Goal: Task Accomplishment & Management: Use online tool/utility

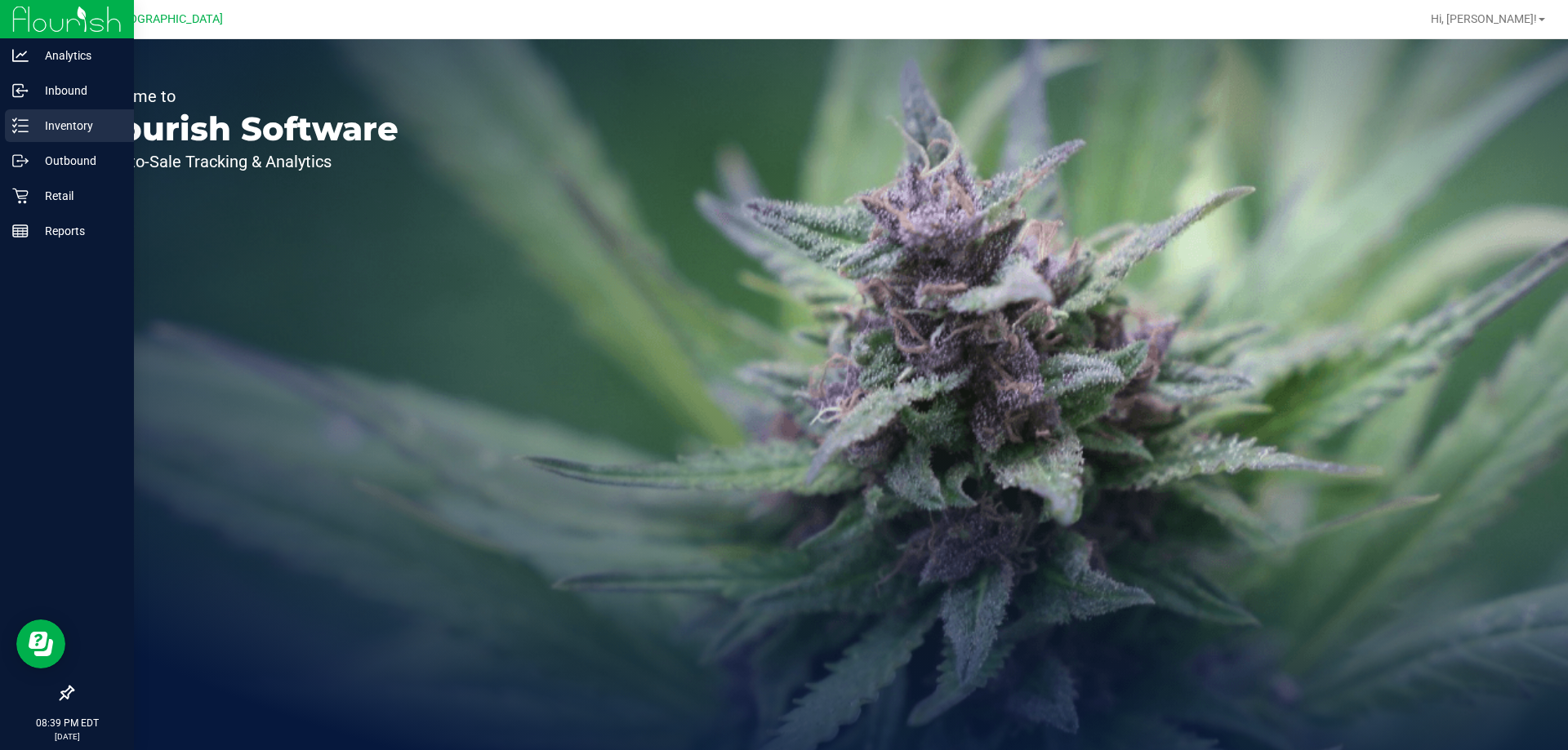
click at [31, 130] on p "Inventory" at bounding box center [77, 125] width 98 height 19
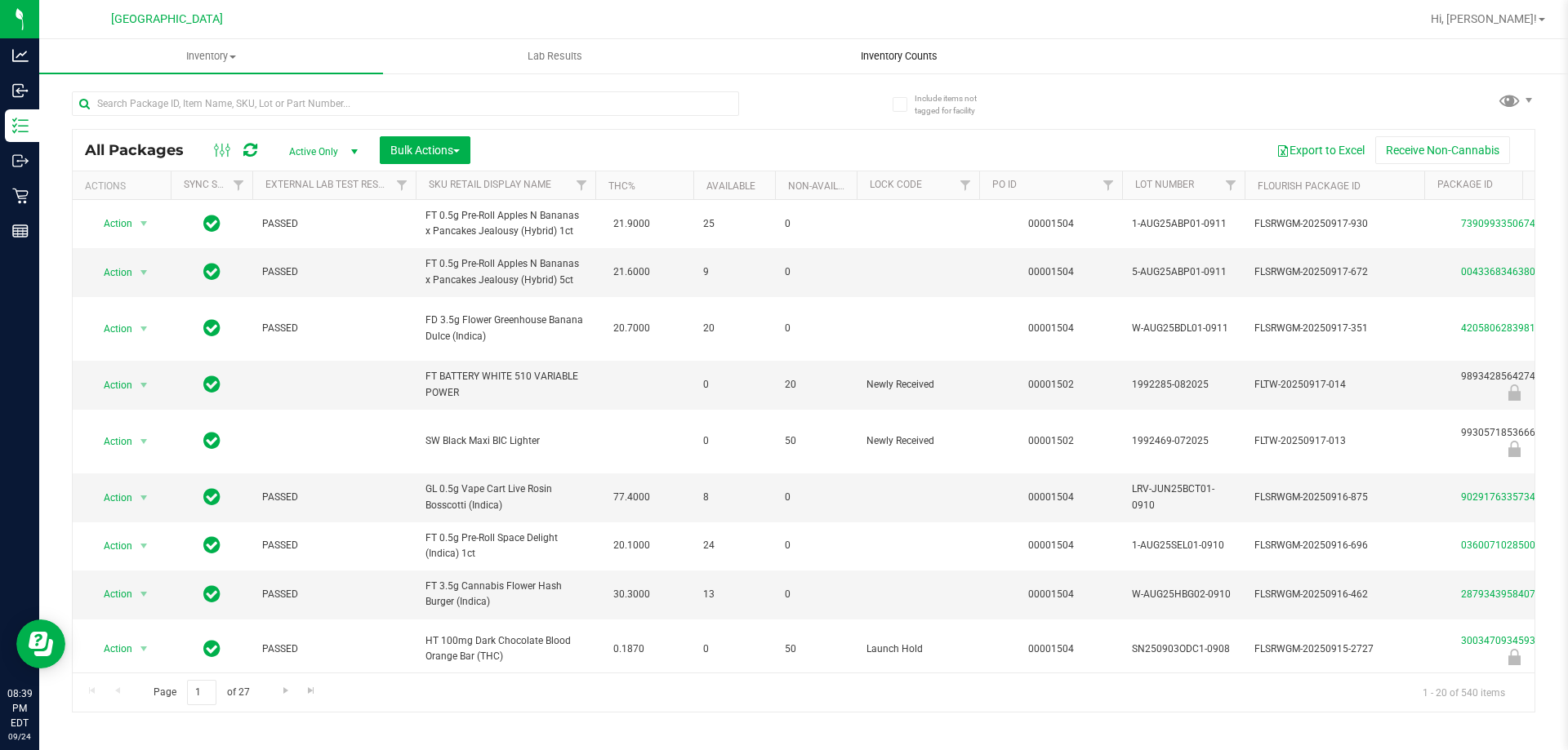
click at [872, 55] on span "Inventory Counts" at bounding box center [899, 56] width 121 height 15
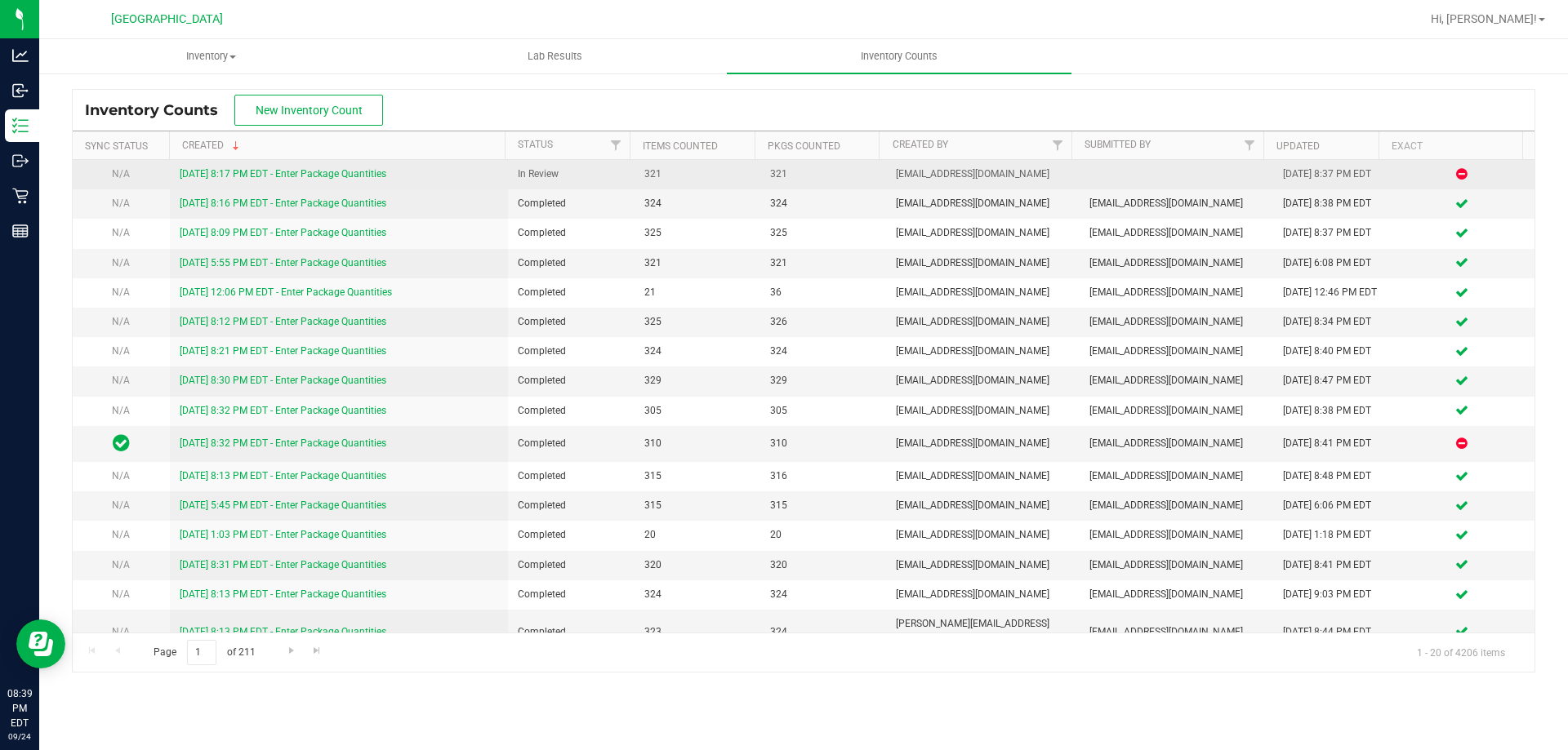
click at [311, 171] on link "[DATE] 8:17 PM EDT - Enter Package Quantities" at bounding box center [283, 174] width 207 height 11
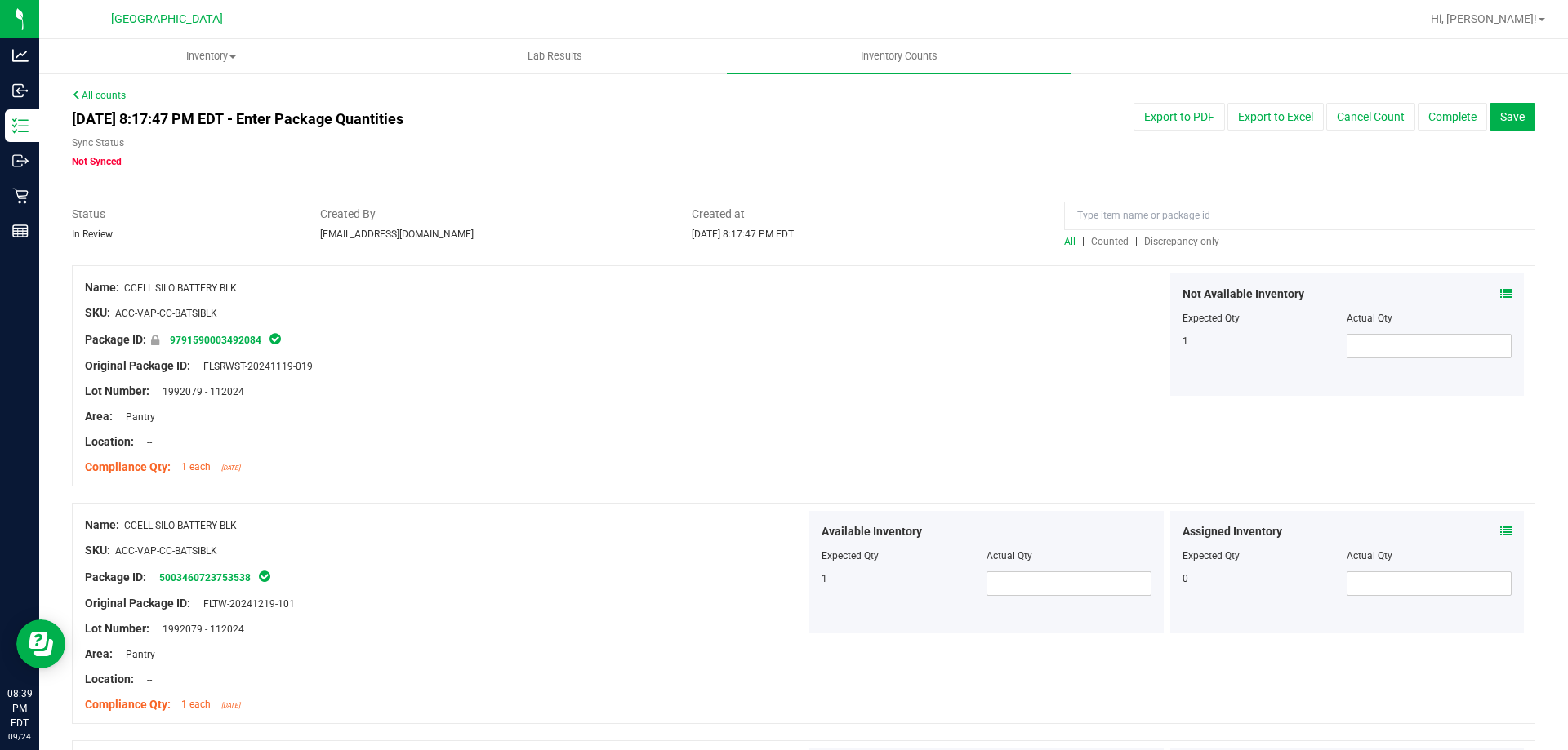
click at [1175, 239] on span "Discrepancy only" at bounding box center [1182, 241] width 75 height 11
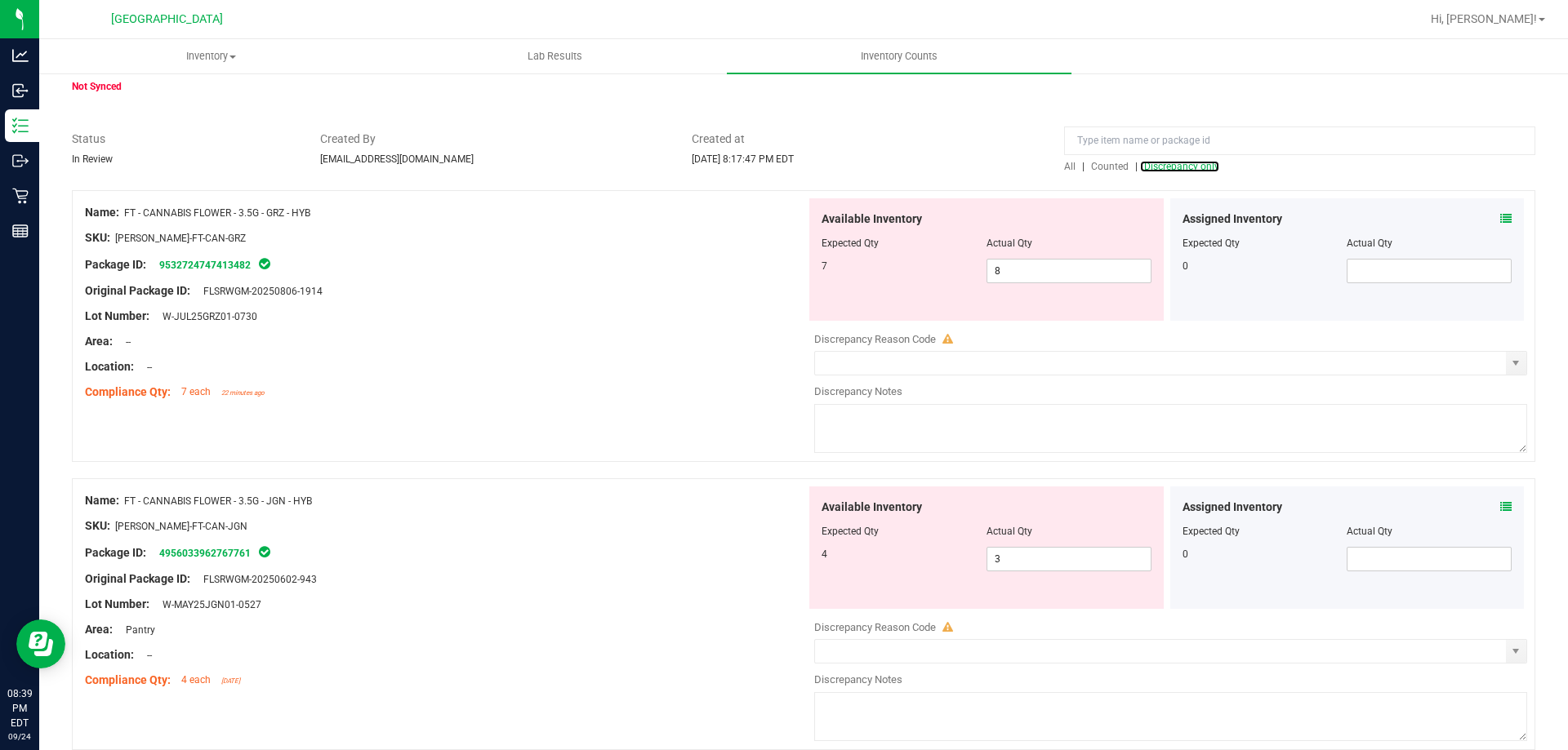
scroll to position [147, 0]
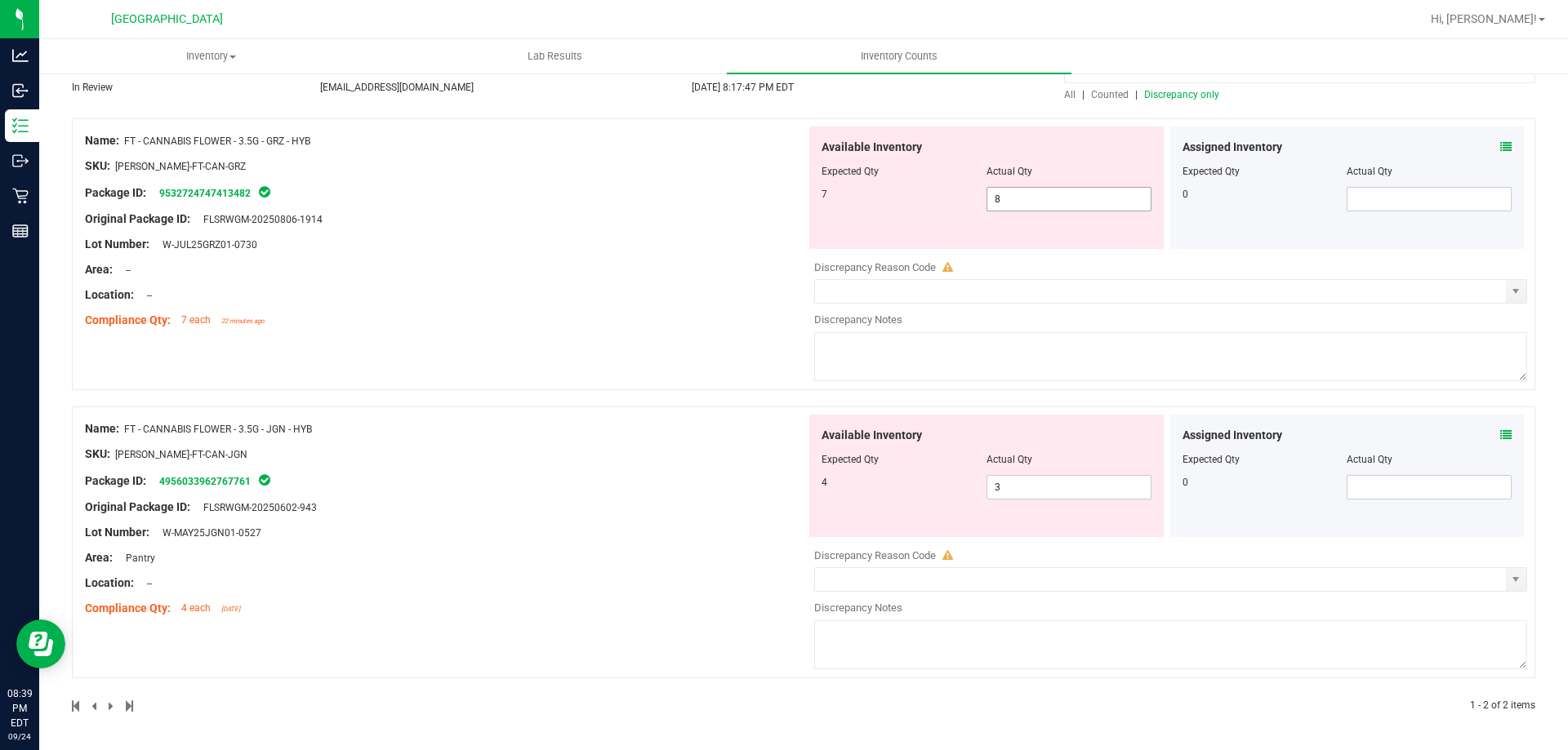
click at [991, 198] on span "8 8" at bounding box center [1069, 199] width 165 height 25
click at [991, 198] on input "8" at bounding box center [1069, 198] width 164 height 23
type input "7"
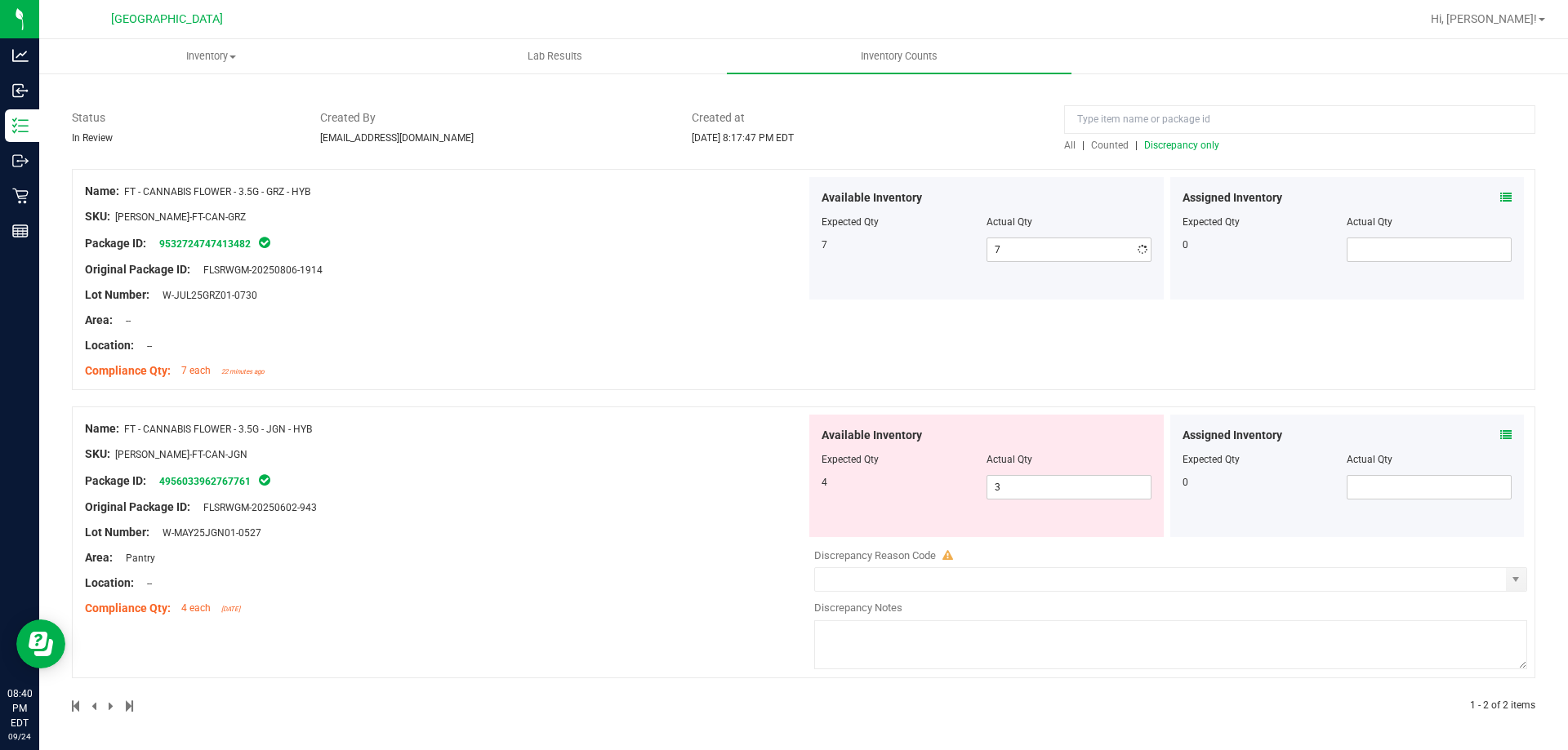
click at [667, 345] on div "Name: FT - CANNABIS FLOWER - 3.5G - GRZ - HYB SKU: FLO-BUD-FT-CAN-GRZ Package I…" at bounding box center [803, 279] width 1463 height 221
click at [1021, 485] on span "3 3" at bounding box center [1069, 487] width 165 height 25
click at [1022, 485] on input "3" at bounding box center [1069, 487] width 164 height 23
type input "4"
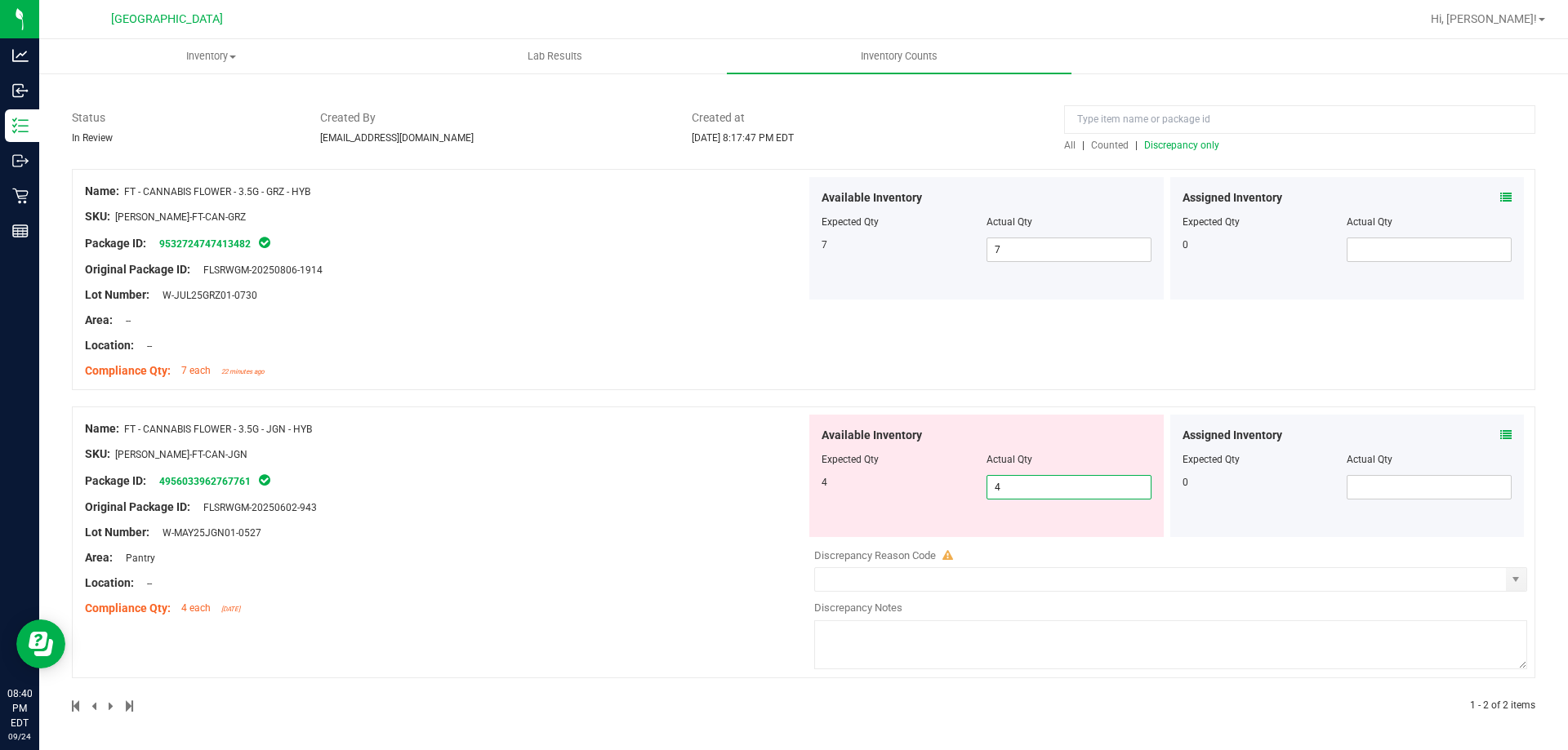
scroll to position [0, 0]
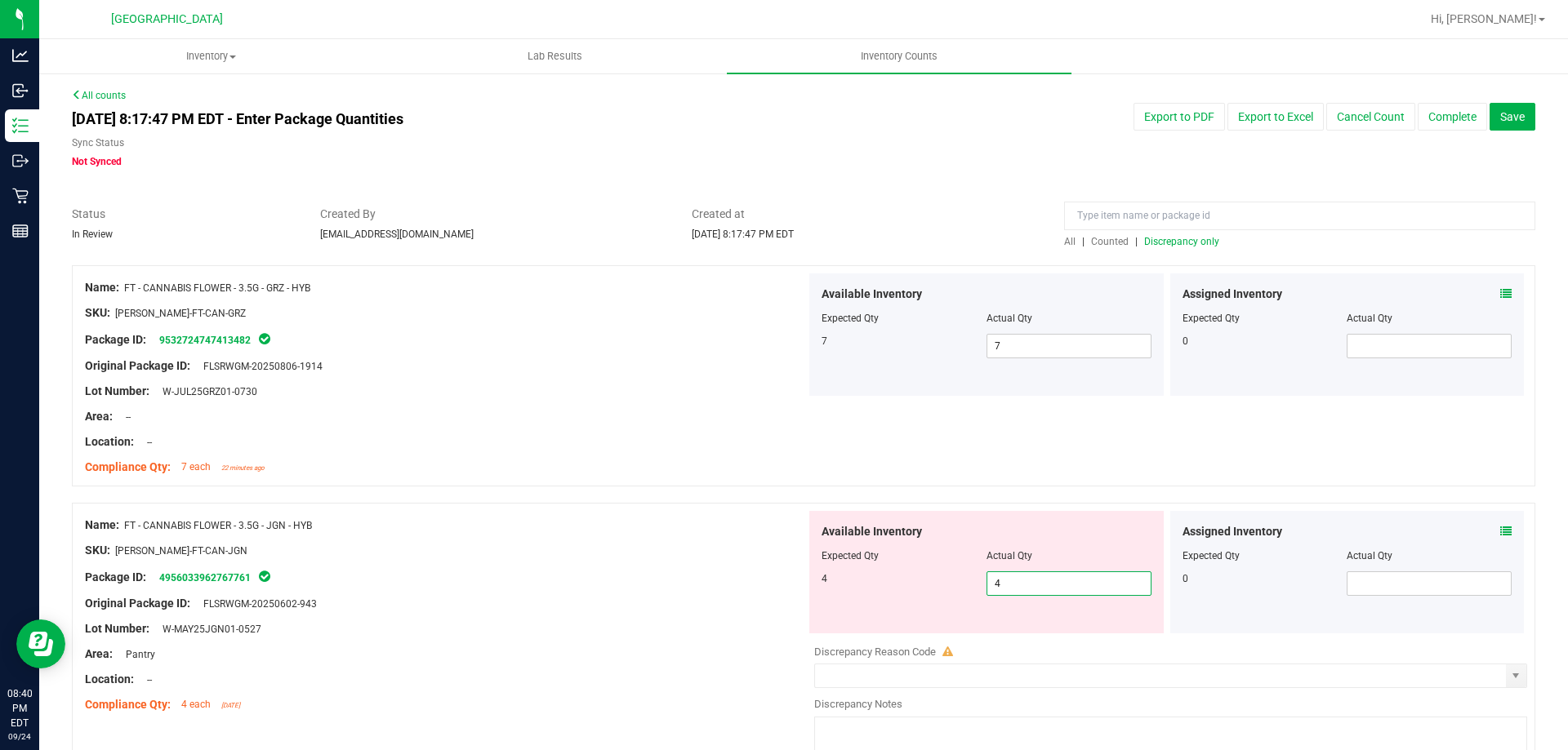
type input "4"
click at [1121, 245] on span "Counted" at bounding box center [1110, 241] width 38 height 11
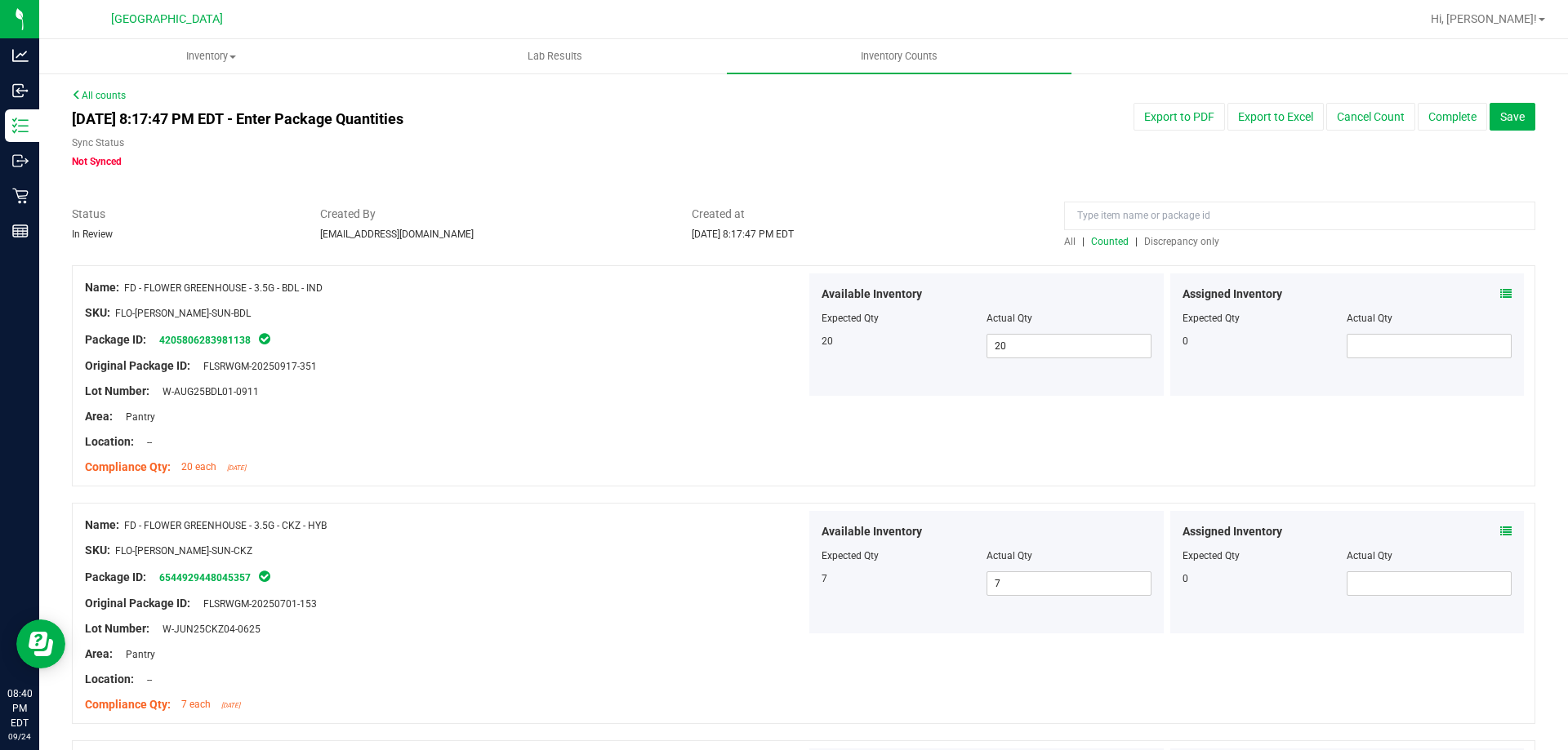
click at [1169, 237] on span "Discrepancy only" at bounding box center [1182, 241] width 75 height 11
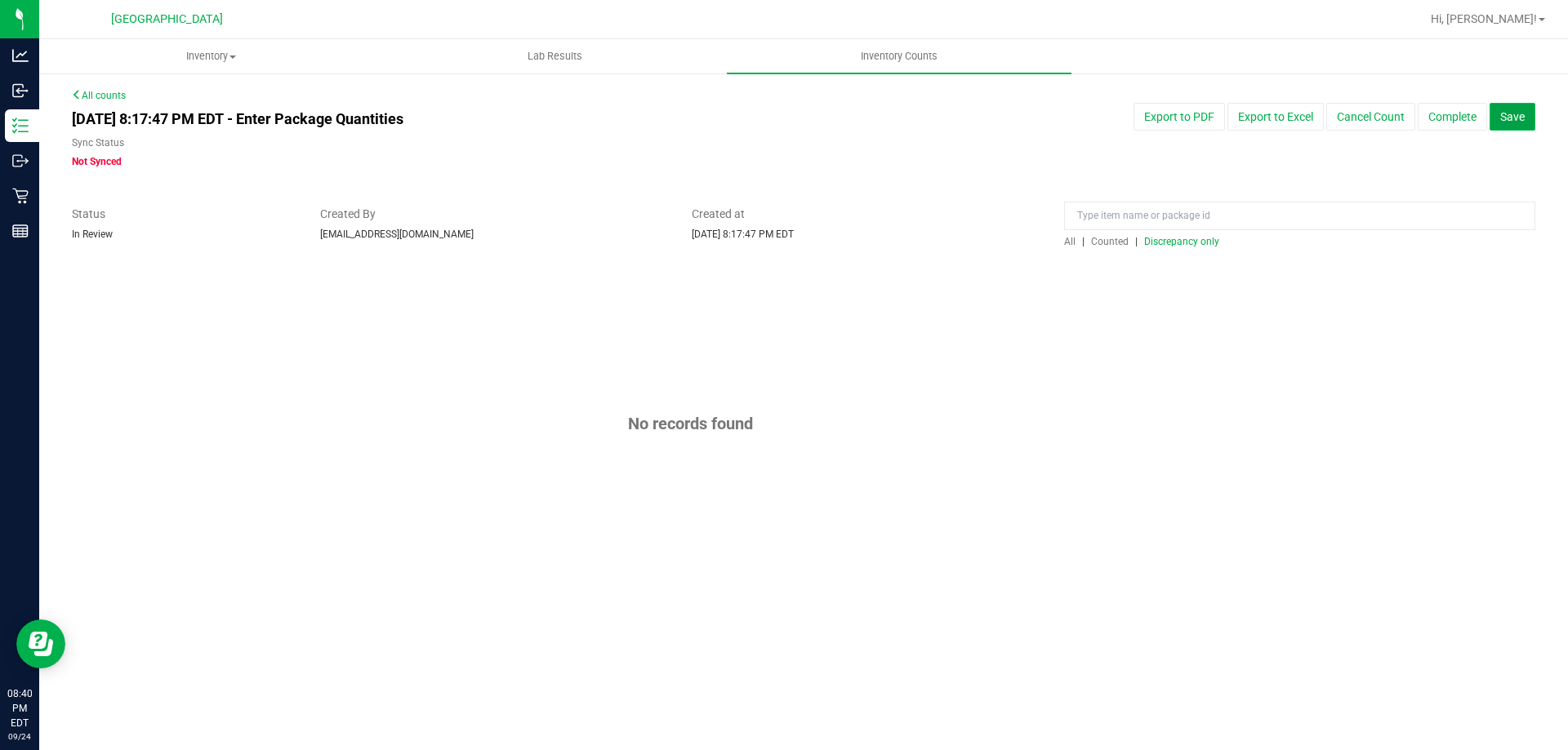
click at [1522, 104] on button "Save" at bounding box center [1513, 117] width 46 height 28
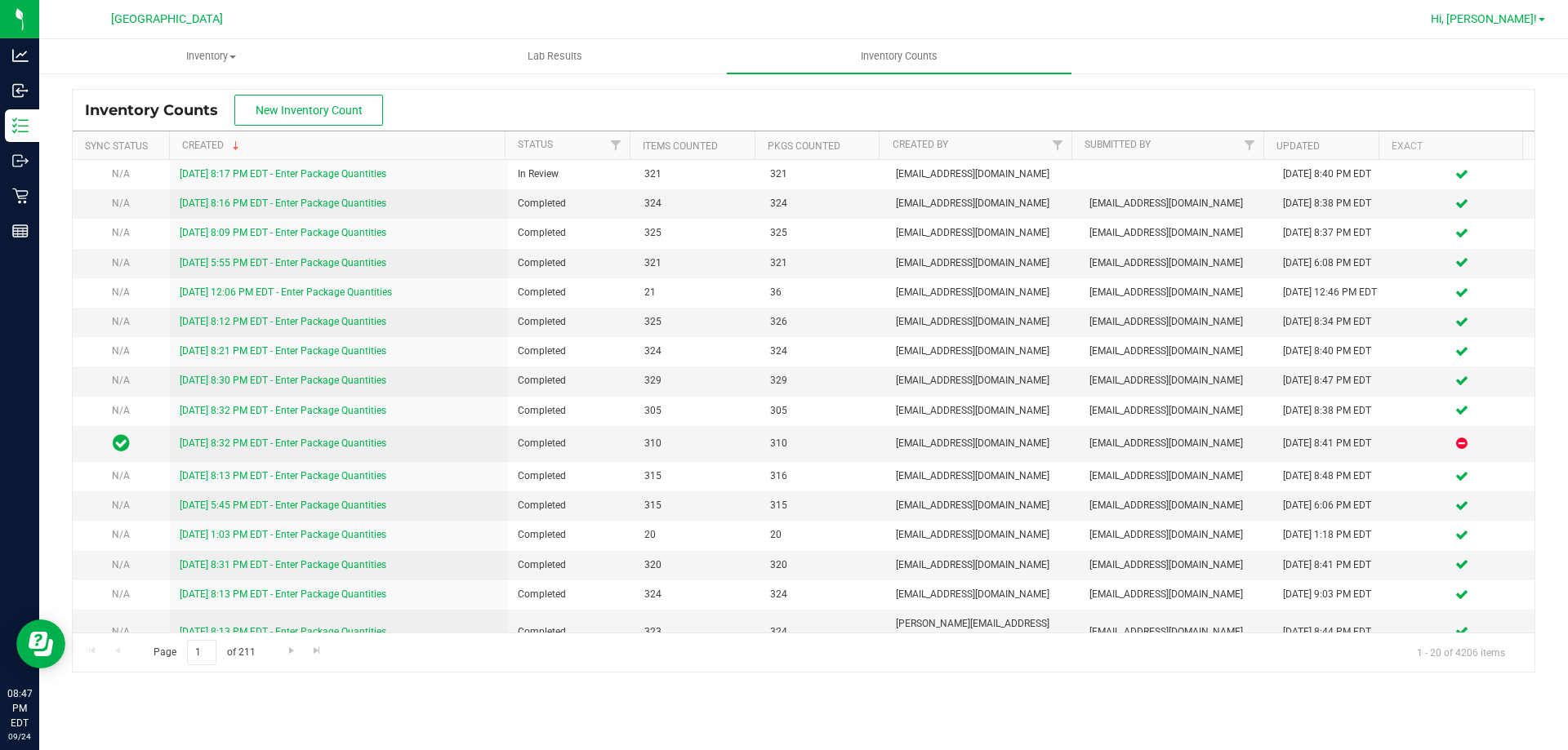
click at [1503, 20] on span "Hi, [PERSON_NAME]!" at bounding box center [1484, 18] width 107 height 13
click at [1506, 26] on span "Hi, [PERSON_NAME]!" at bounding box center [1484, 18] width 107 height 13
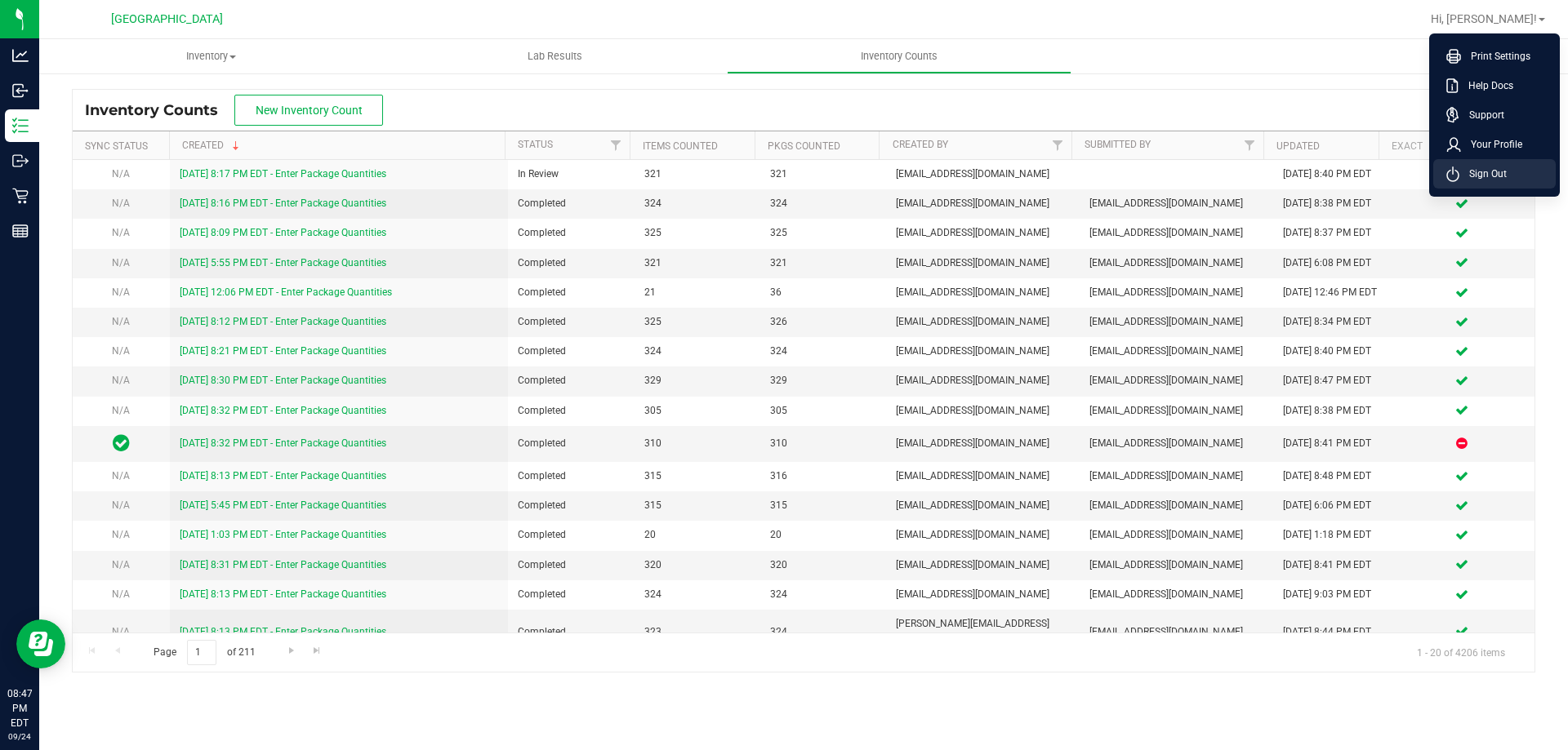
click at [1471, 167] on span "Sign Out" at bounding box center [1483, 174] width 48 height 17
